Goal: Transaction & Acquisition: Purchase product/service

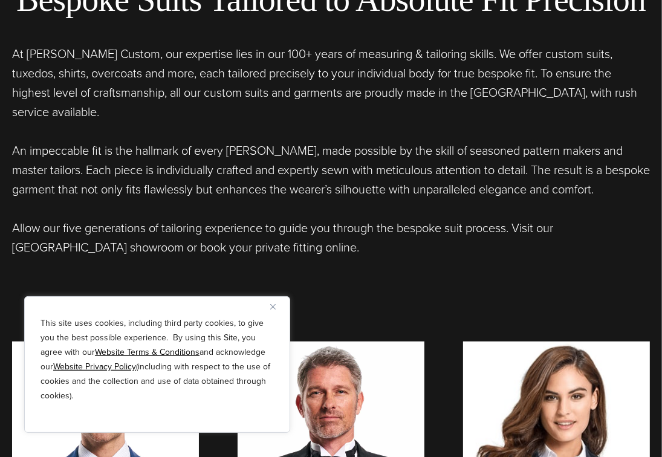
click at [273, 305] on img "Close" at bounding box center [272, 306] width 5 height 5
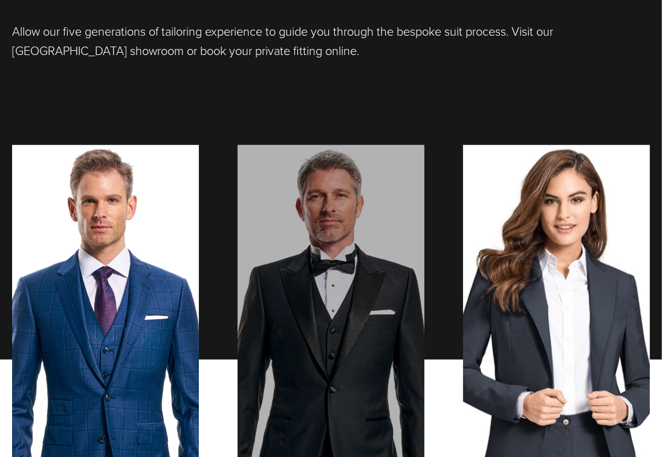
scroll to position [907, 0]
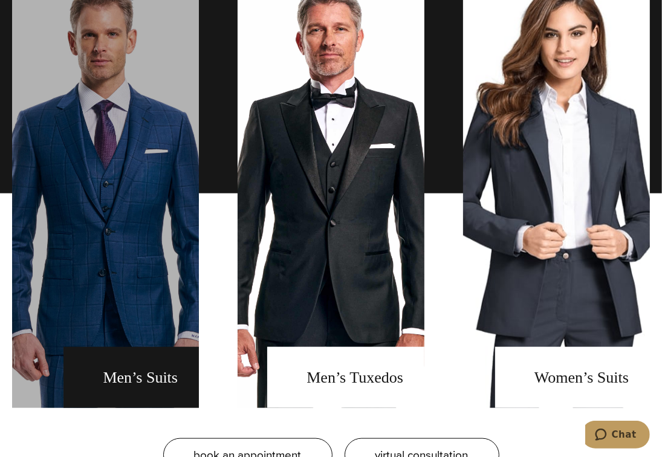
click at [178, 361] on link "men's suits" at bounding box center [105, 193] width 187 height 429
